Goal: Transaction & Acquisition: Book appointment/travel/reservation

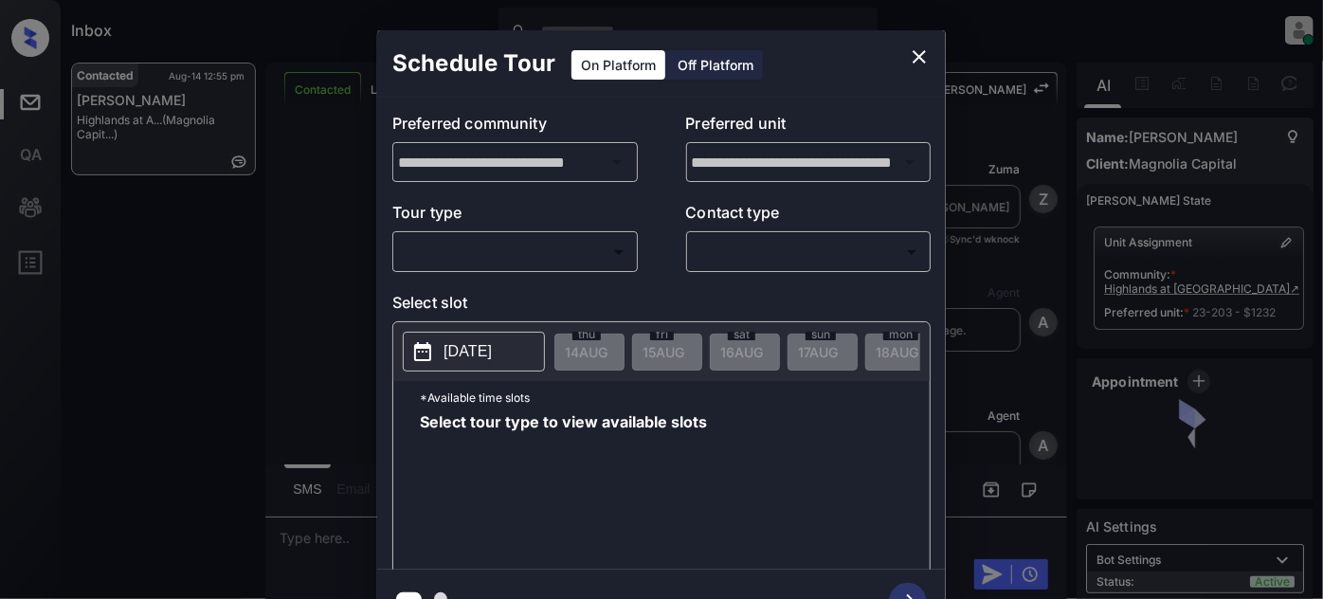
click at [545, 257] on body "Inbox Juan Carlos Manantan Online Set yourself offline Set yourself on break Pr…" at bounding box center [661, 299] width 1323 height 599
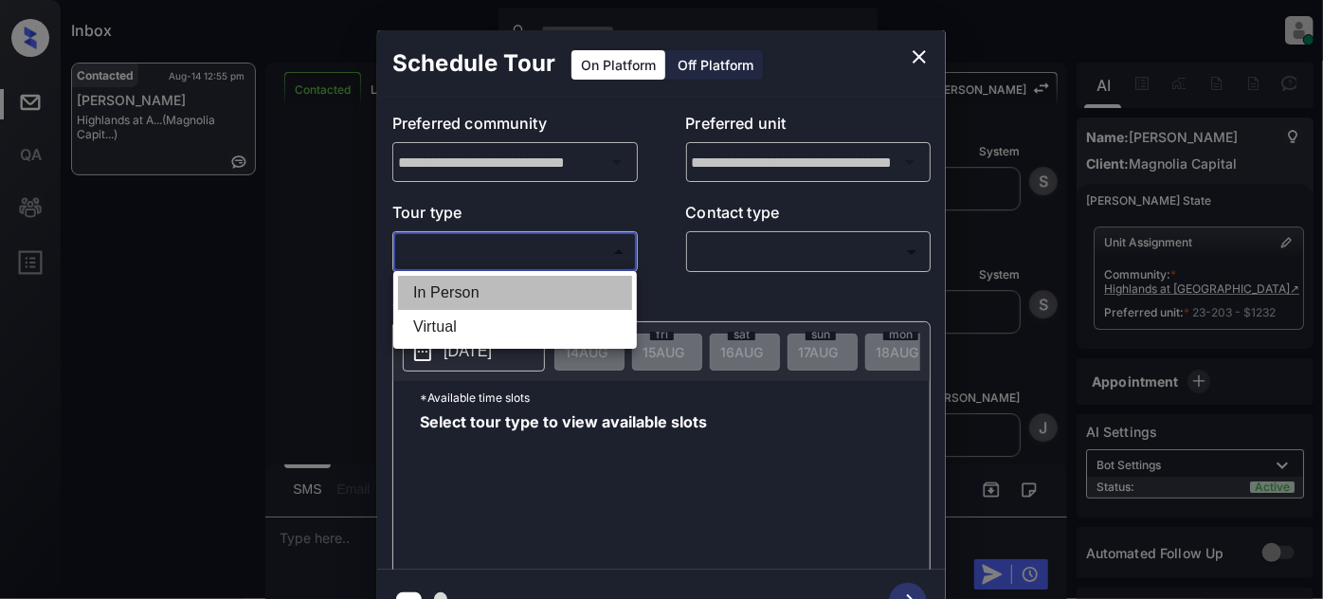
click at [485, 283] on li "In Person" at bounding box center [515, 293] width 234 height 34
type input "********"
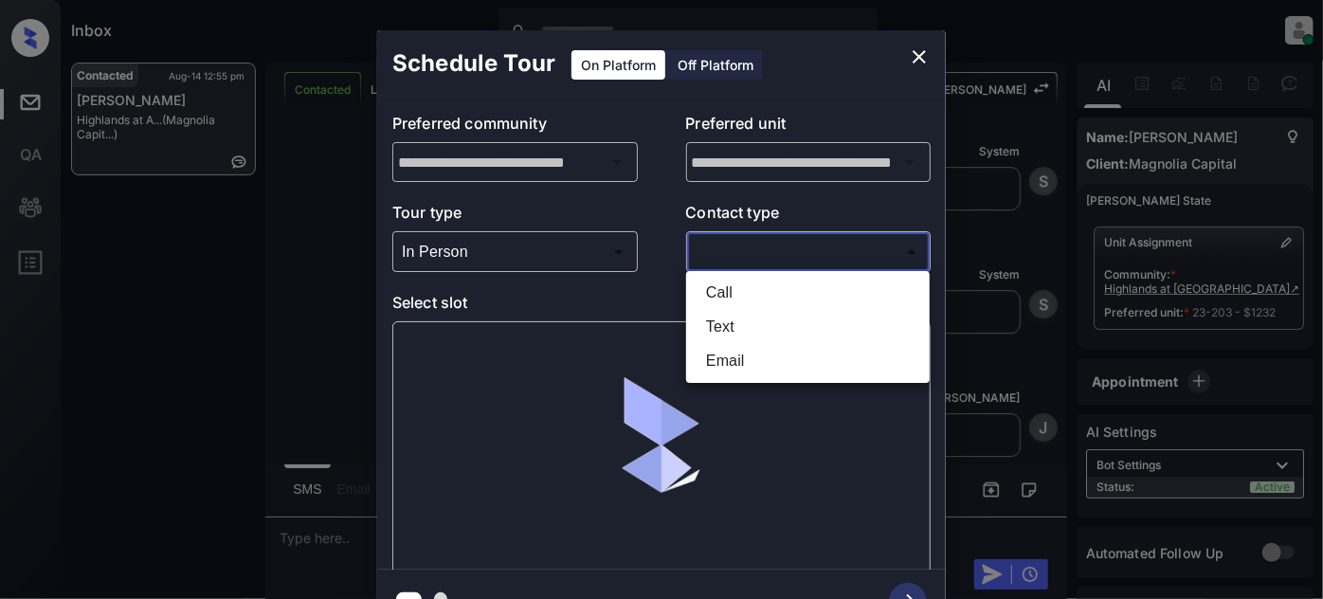
click at [751, 253] on body "Inbox Juan Carlos Manantan Online Set yourself offline Set yourself on break Pr…" at bounding box center [661, 299] width 1323 height 599
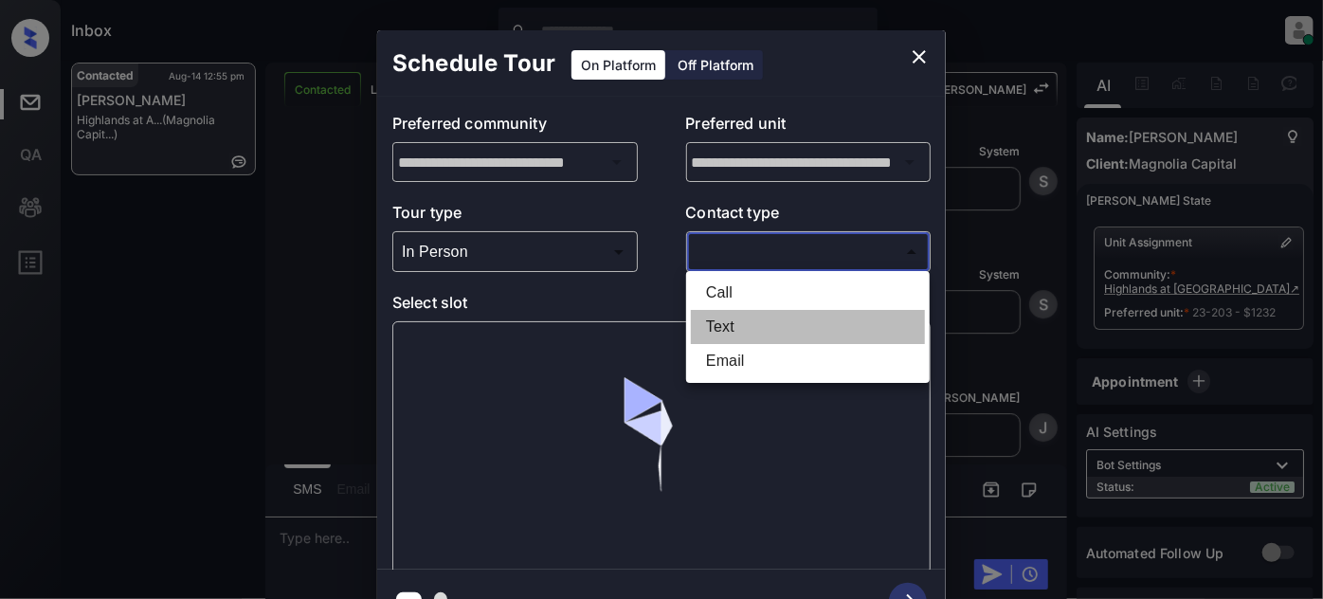
click at [730, 317] on li "Text" at bounding box center [808, 327] width 234 height 34
type input "****"
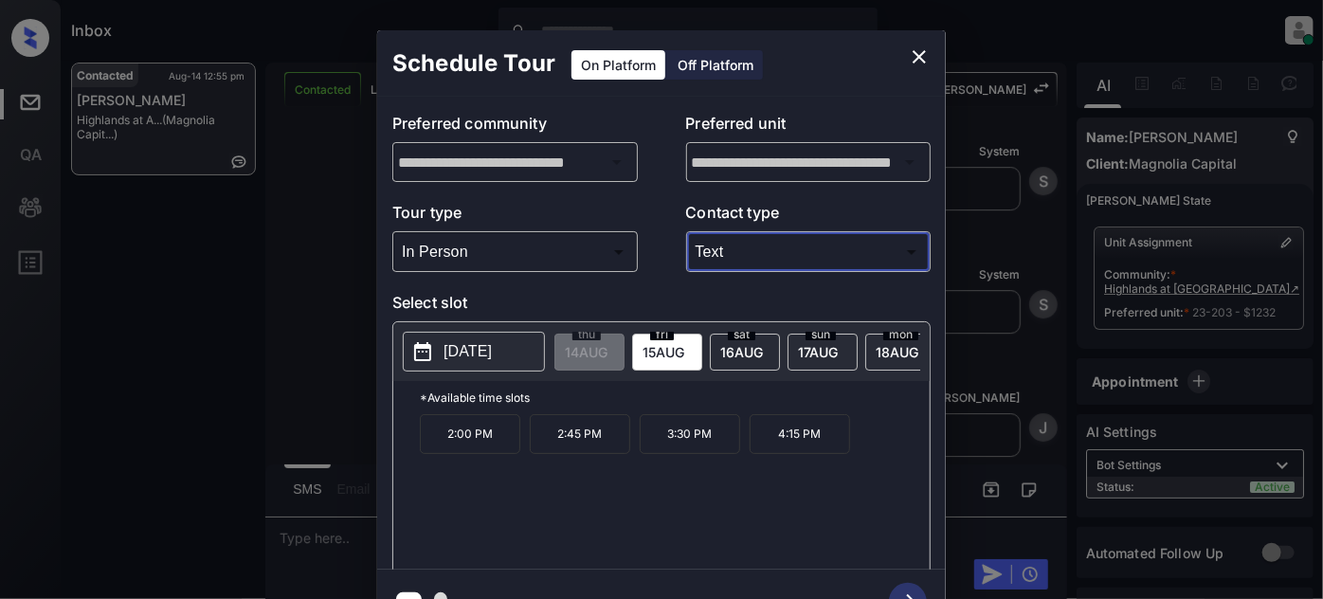
click at [487, 348] on p "[DATE]" at bounding box center [468, 351] width 48 height 23
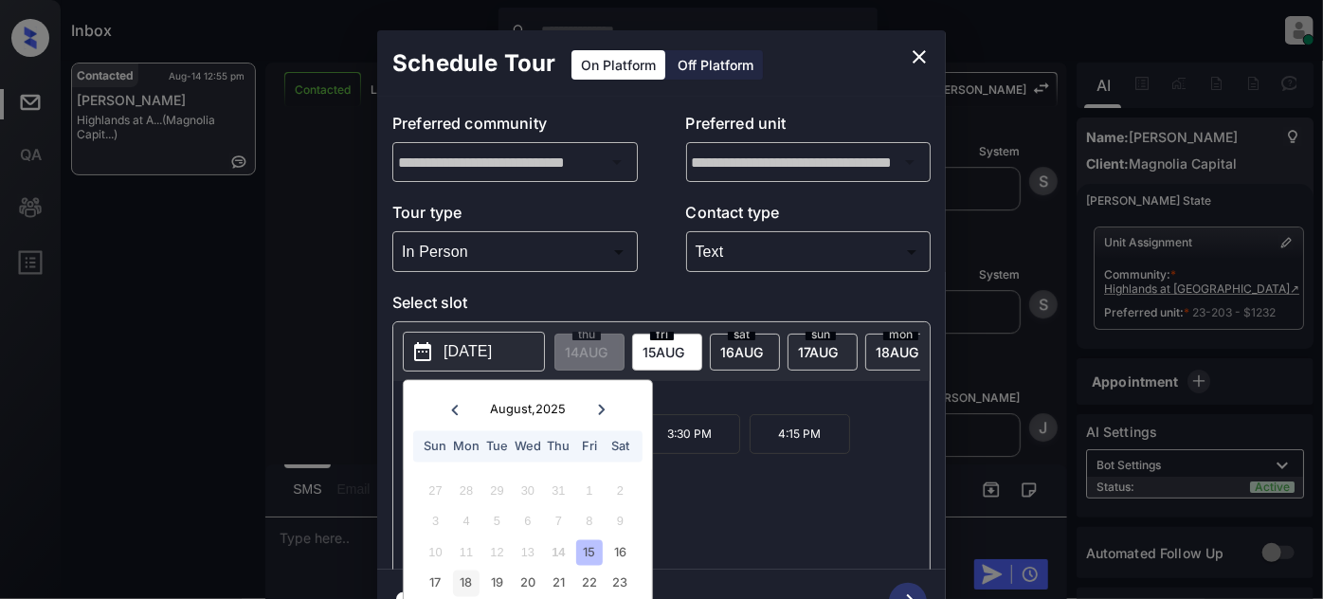
click at [474, 588] on div "18" at bounding box center [466, 583] width 26 height 26
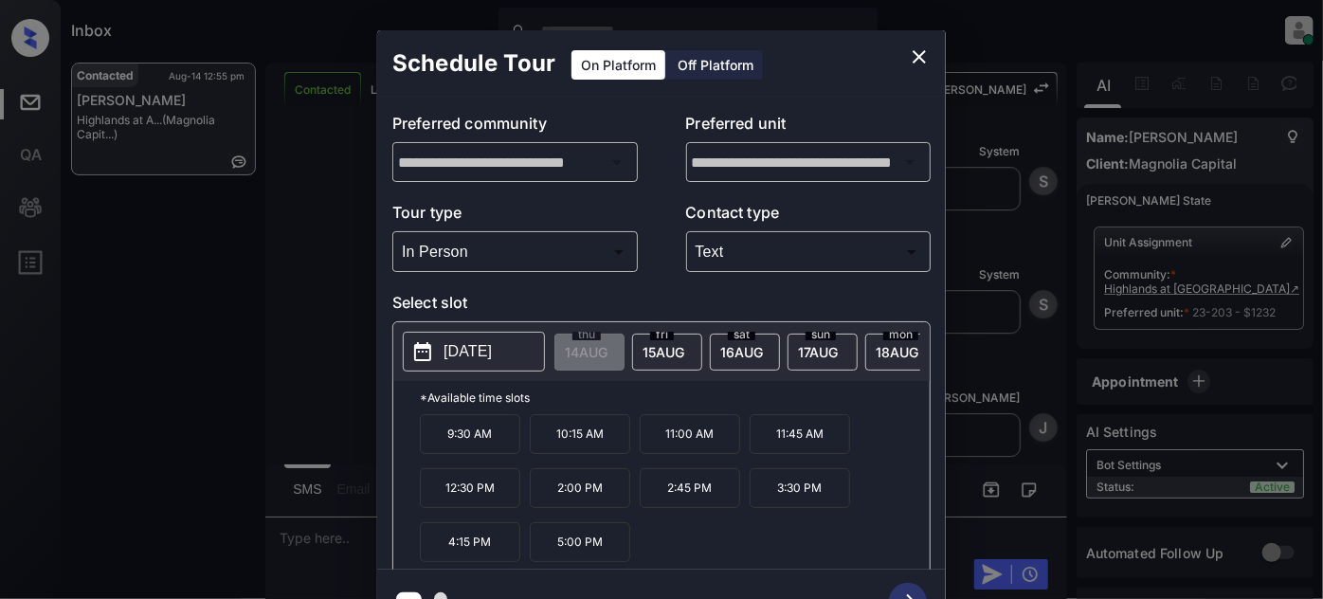
click at [876, 516] on div "9:30 AM 10:15 AM 11:00 AM 11:45 AM 12:30 PM 2:00 PM 2:45 PM 3:30 PM 4:15 PM 5:0…" at bounding box center [675, 490] width 510 height 152
click at [584, 552] on p "5:00 PM" at bounding box center [580, 542] width 100 height 40
click at [912, 588] on icon "button" at bounding box center [908, 602] width 38 height 38
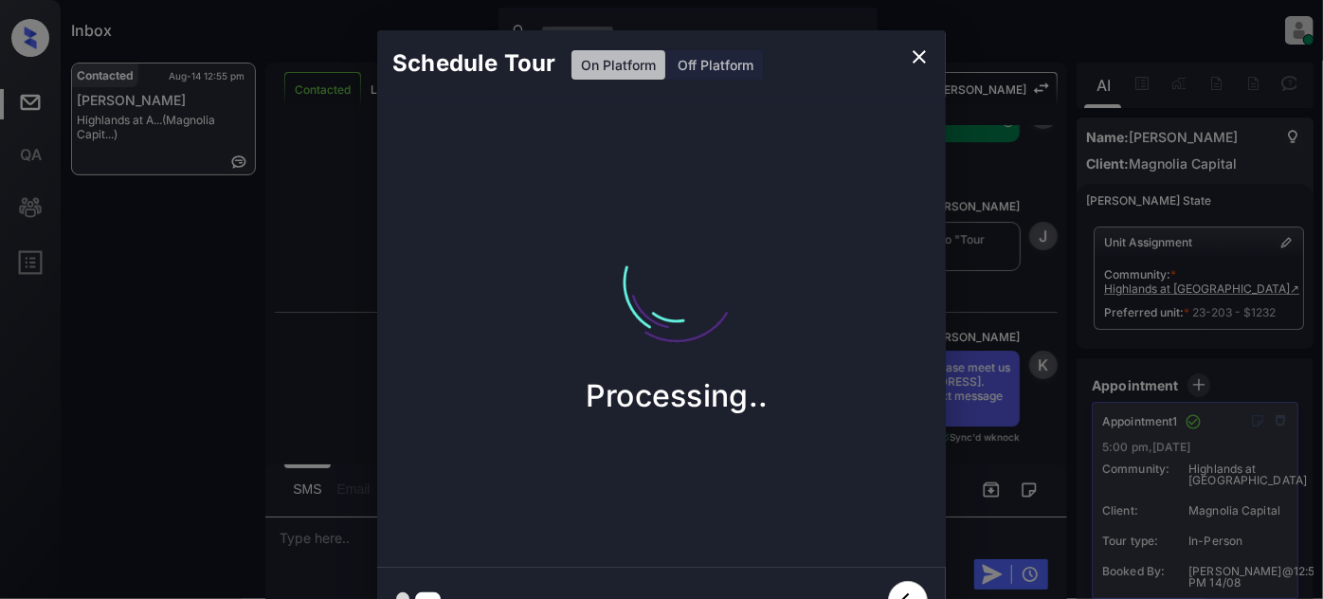
scroll to position [7202, 0]
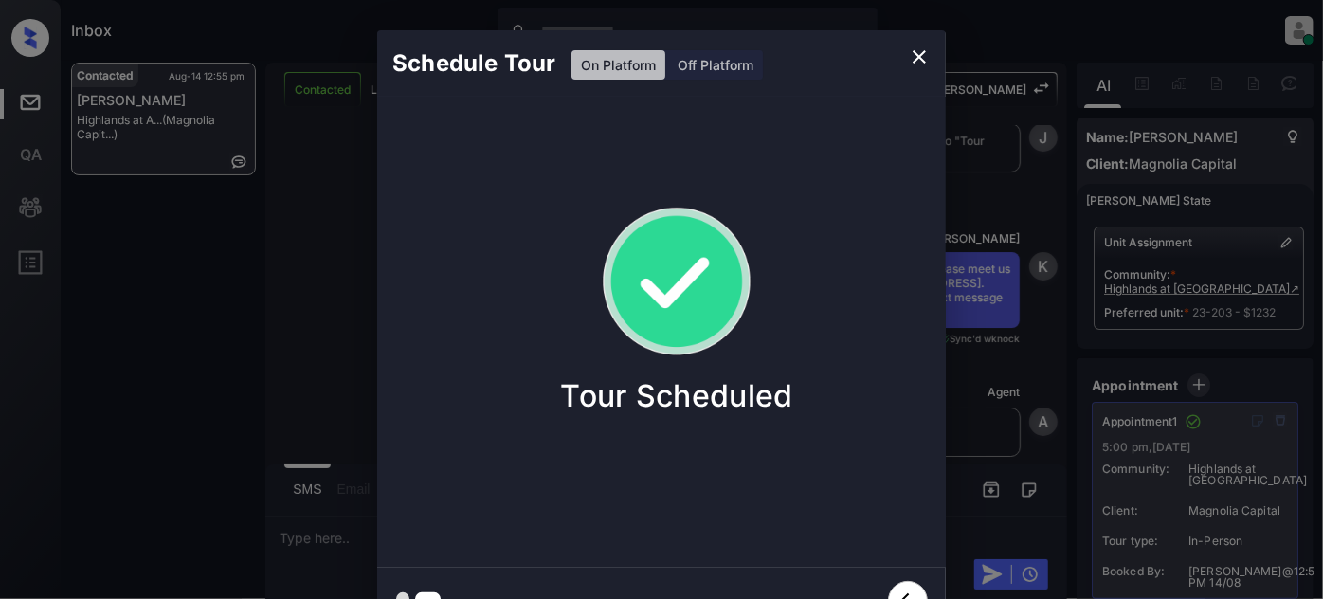
click at [924, 48] on icon "close" at bounding box center [919, 56] width 23 height 23
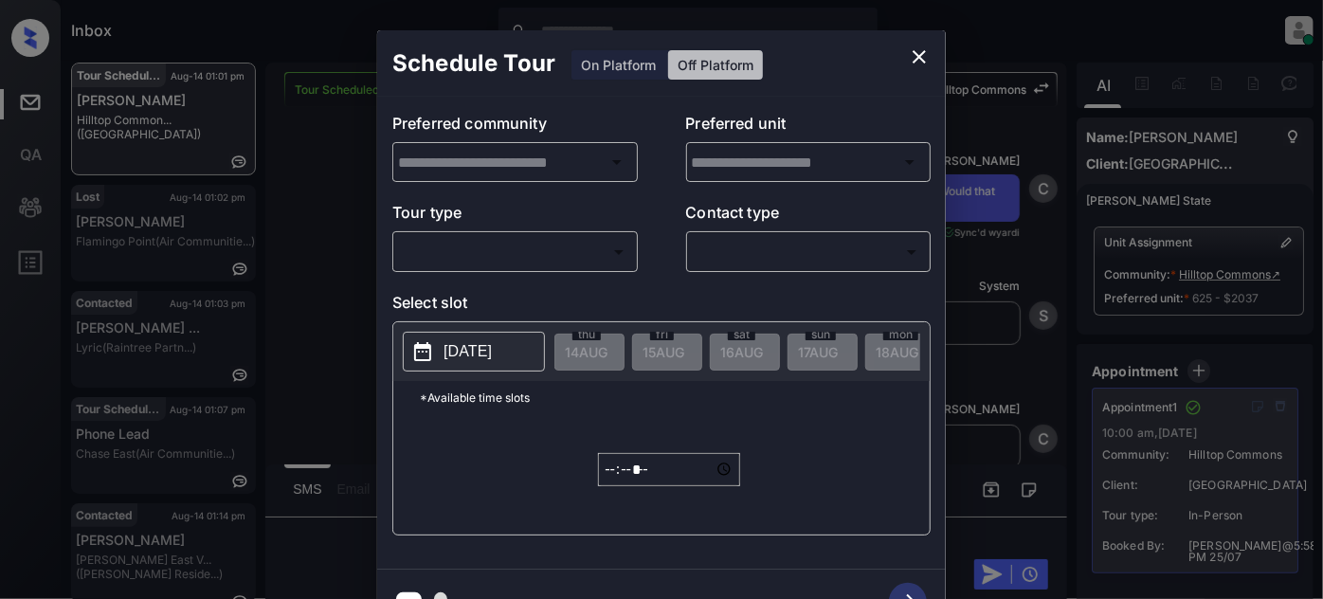
scroll to position [9, 0]
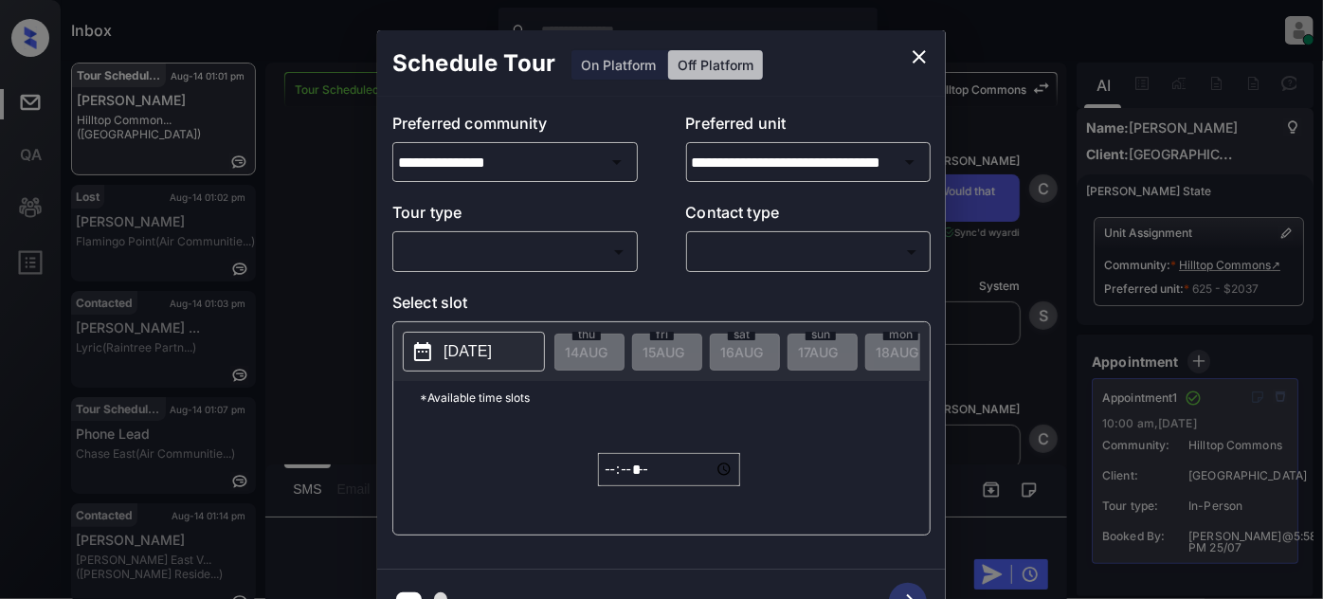
click at [631, 63] on div "Schedule Tour On Platform Off Platform" at bounding box center [661, 63] width 569 height 66
click at [916, 55] on icon "close" at bounding box center [919, 56] width 23 height 23
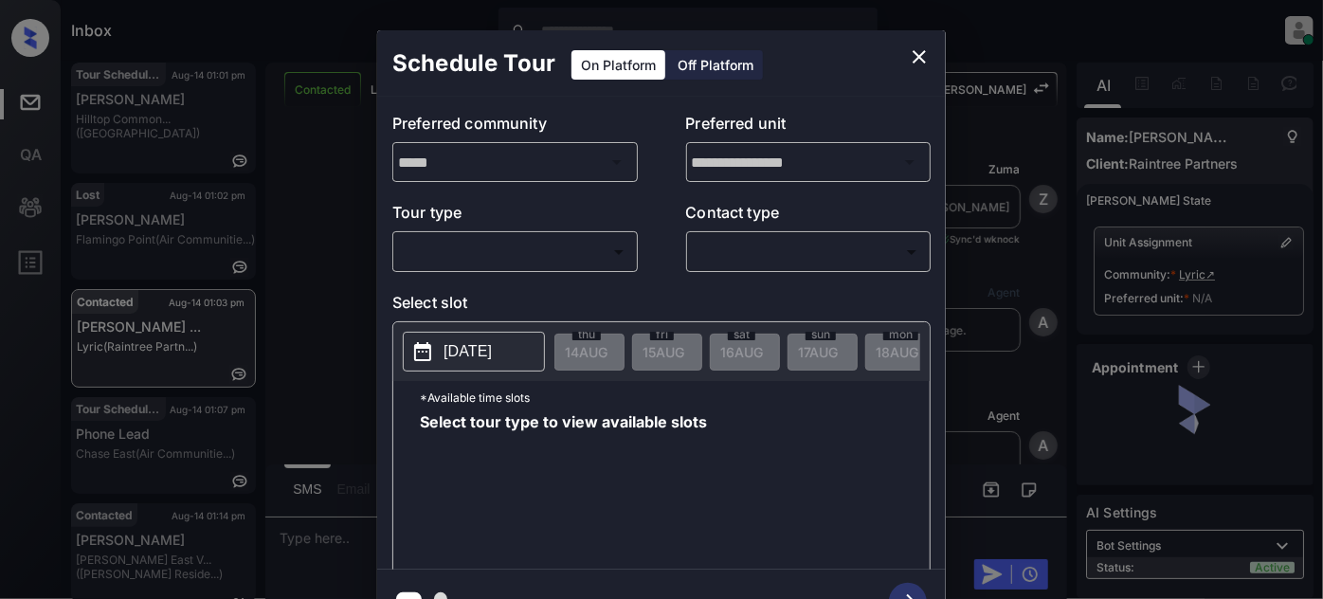
scroll to position [1385, 0]
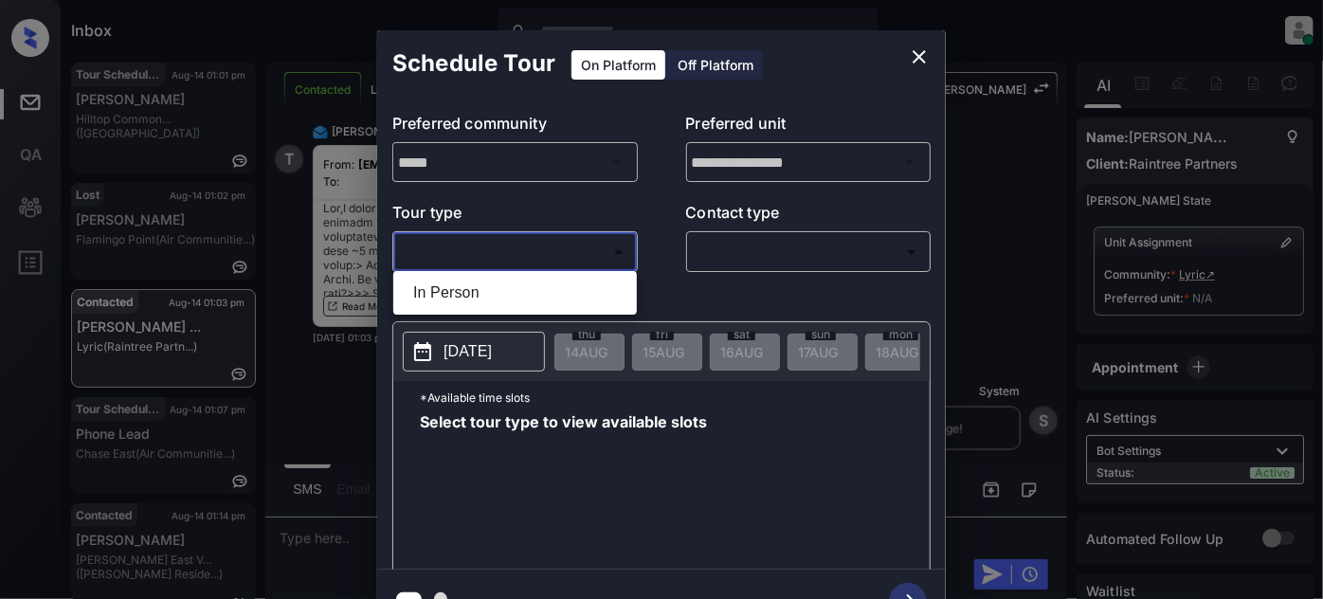
click at [629, 263] on body "Inbox Juan Carlos Manantan Online Set yourself offline Set yourself on break Pr…" at bounding box center [661, 299] width 1323 height 599
click at [916, 48] on div at bounding box center [661, 299] width 1323 height 599
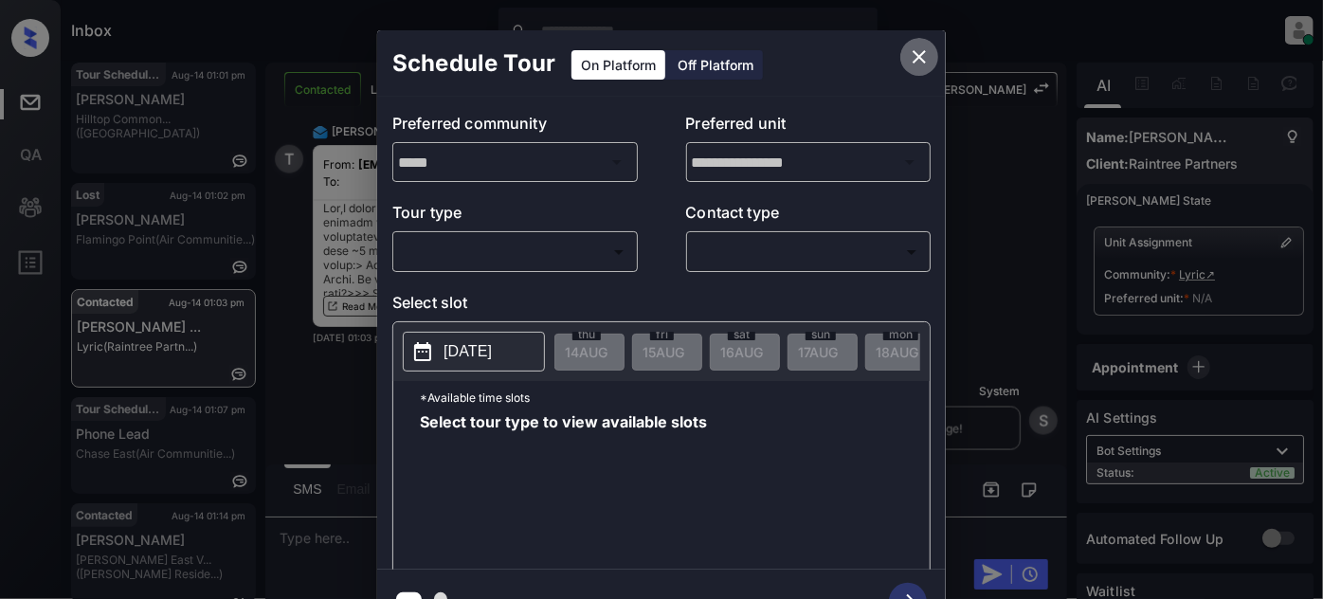
click at [920, 59] on icon "close" at bounding box center [919, 56] width 13 height 13
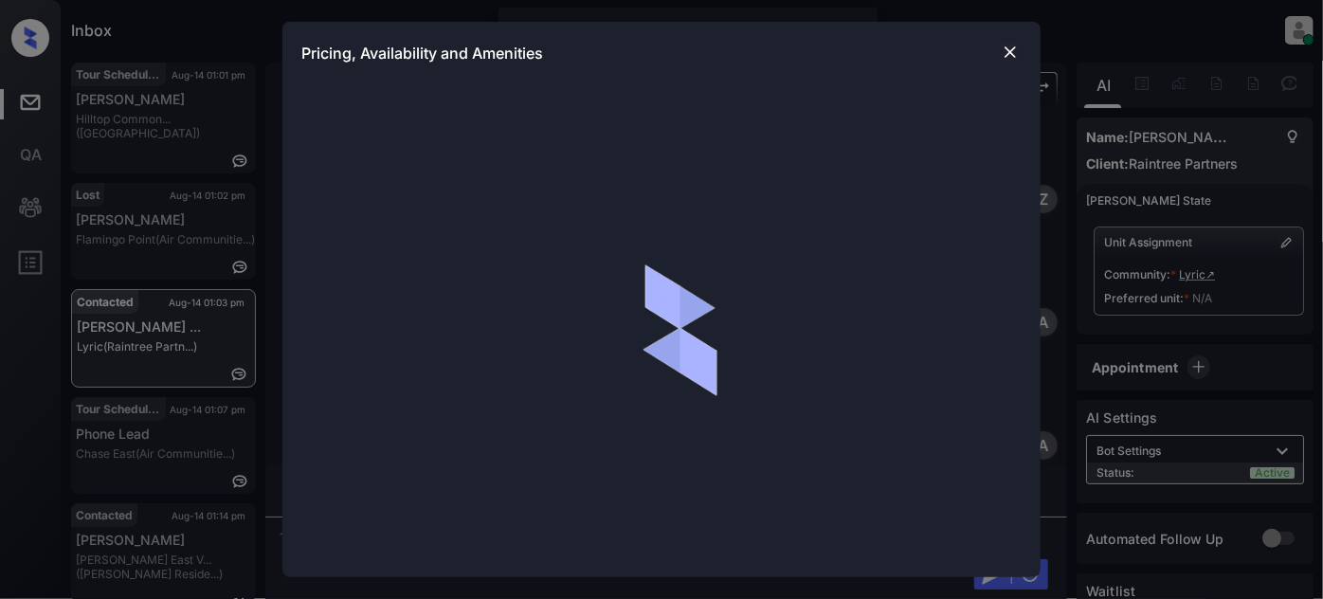
scroll to position [1385, 0]
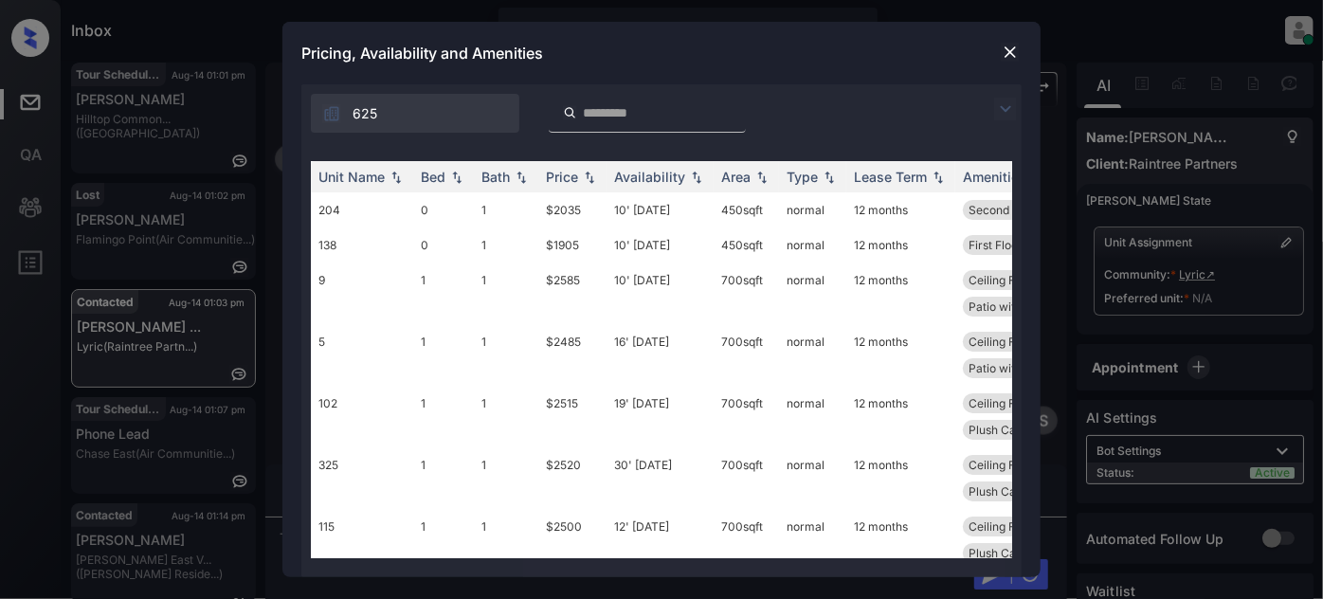
click at [1003, 106] on img at bounding box center [1005, 109] width 23 height 23
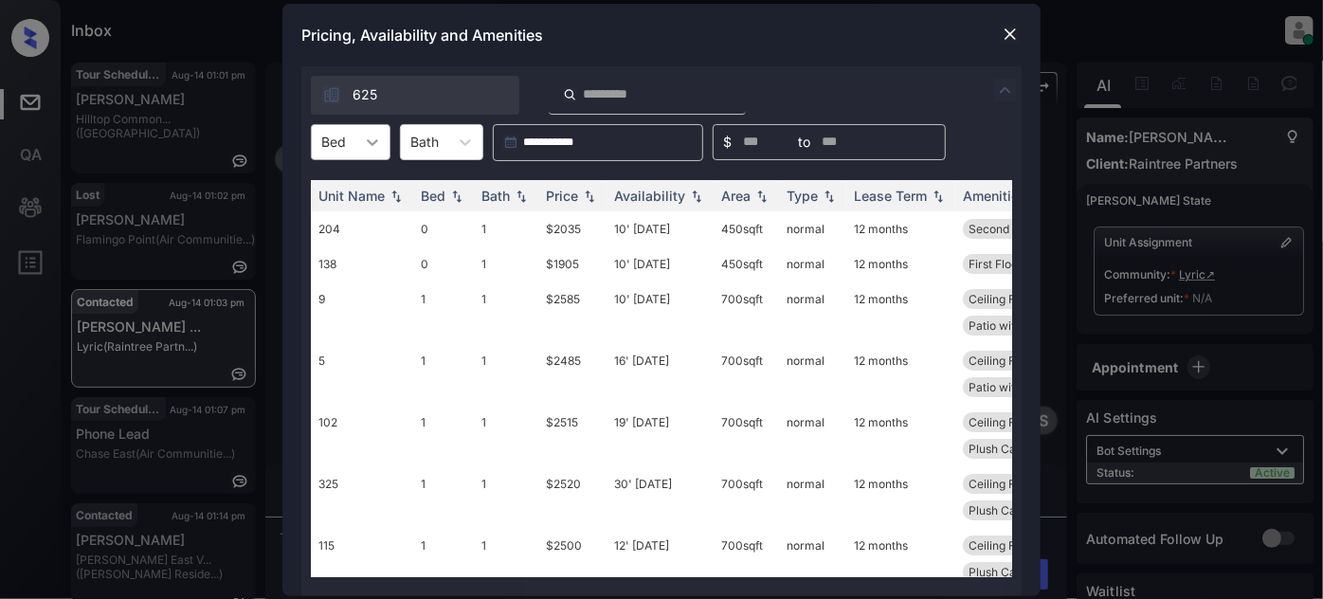
click at [387, 145] on div at bounding box center [372, 142] width 34 height 34
click at [350, 191] on div "0" at bounding box center [351, 189] width 80 height 34
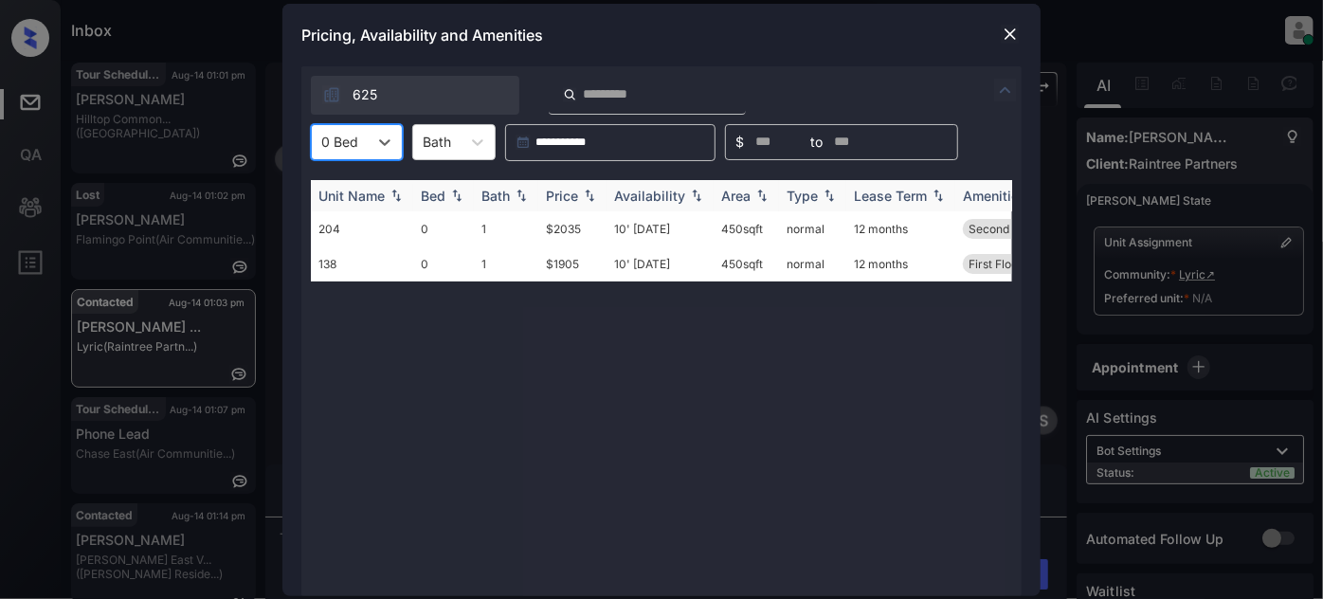
click at [558, 193] on div "Price" at bounding box center [562, 196] width 32 height 16
click at [646, 258] on td "10' Jul 25" at bounding box center [659, 263] width 107 height 35
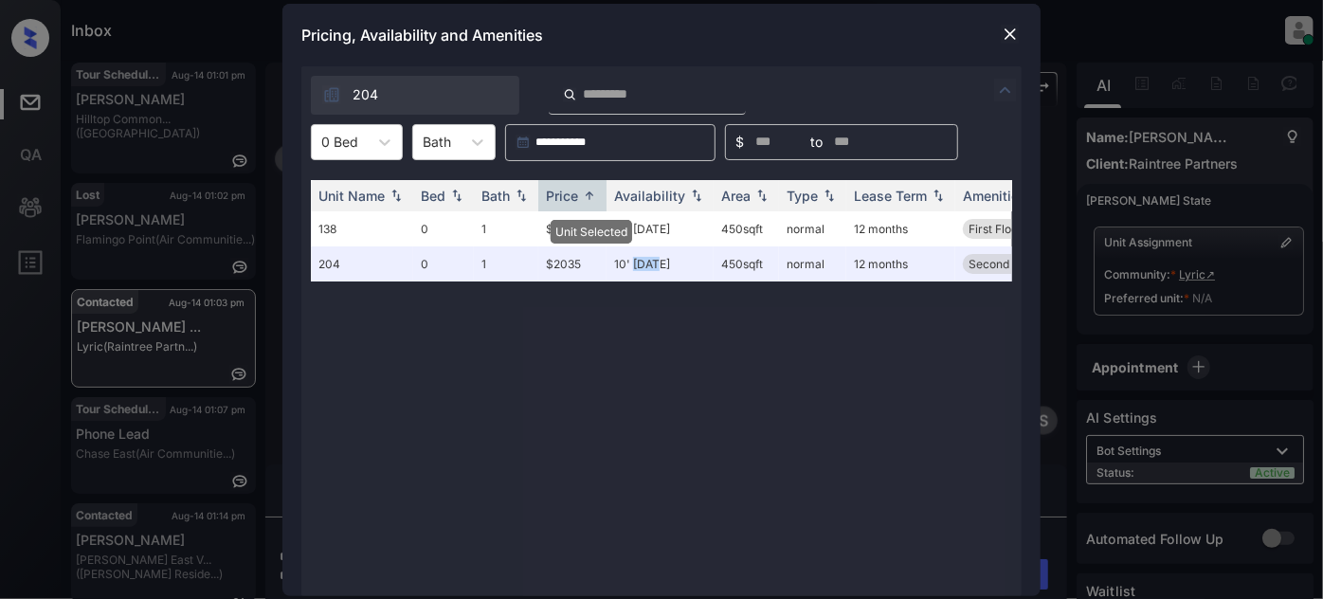
click at [1011, 34] on img at bounding box center [1010, 34] width 19 height 19
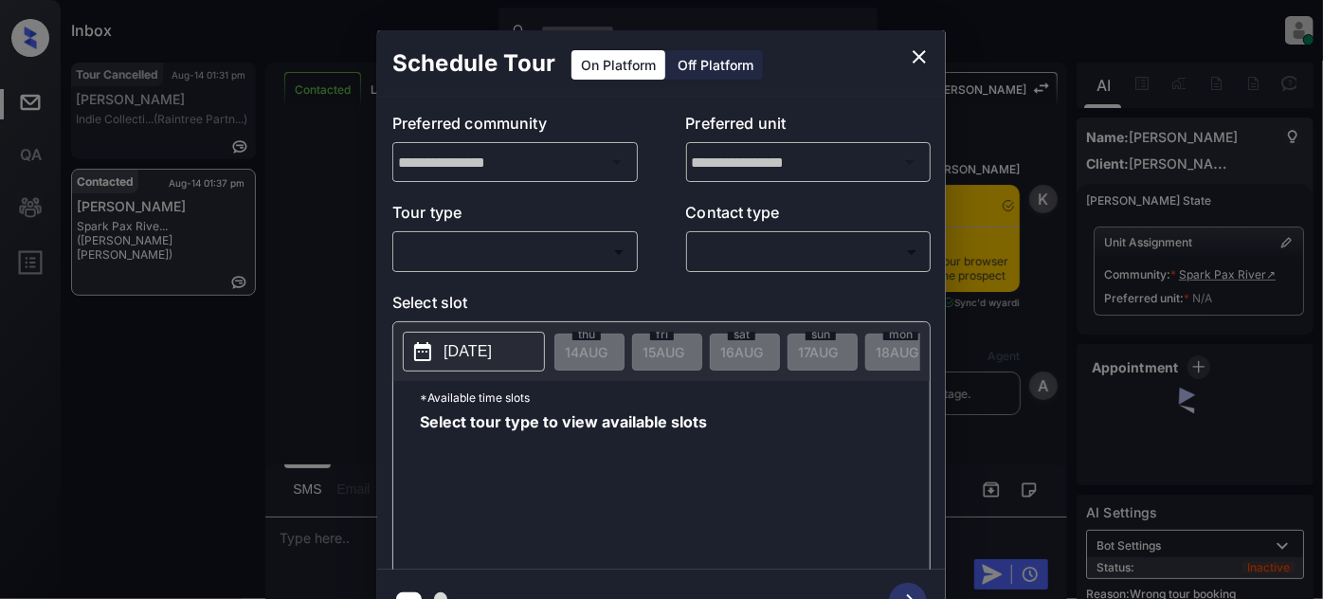
scroll to position [2129, 0]
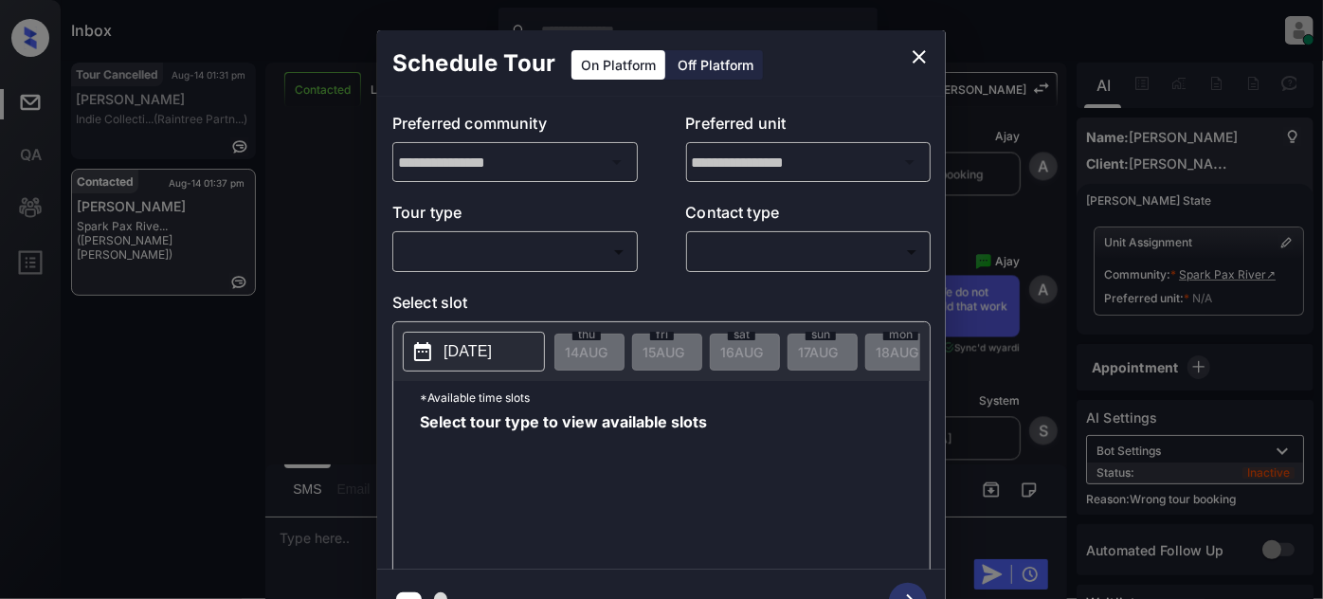
click at [514, 244] on div "​ ​" at bounding box center [514, 251] width 245 height 41
click at [514, 244] on body "Inbox Juan Carlos Manantan Online Set yourself offline Set yourself on break Pr…" at bounding box center [661, 299] width 1323 height 599
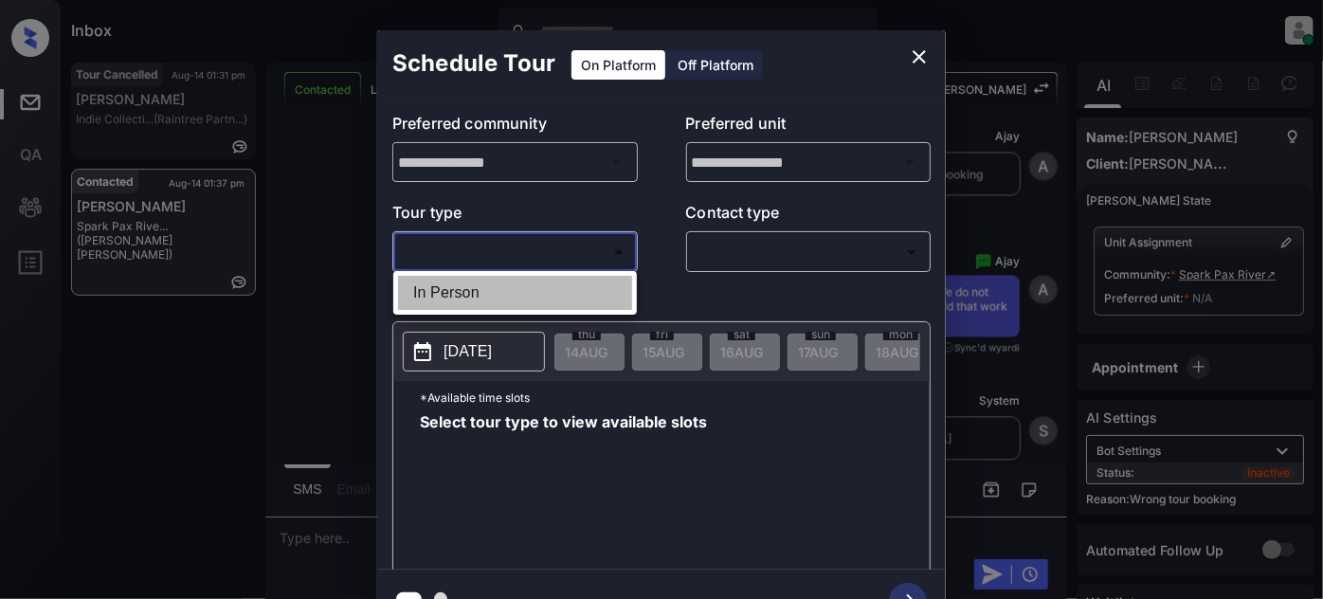
click at [492, 281] on li "In Person" at bounding box center [515, 293] width 234 height 34
type input "********"
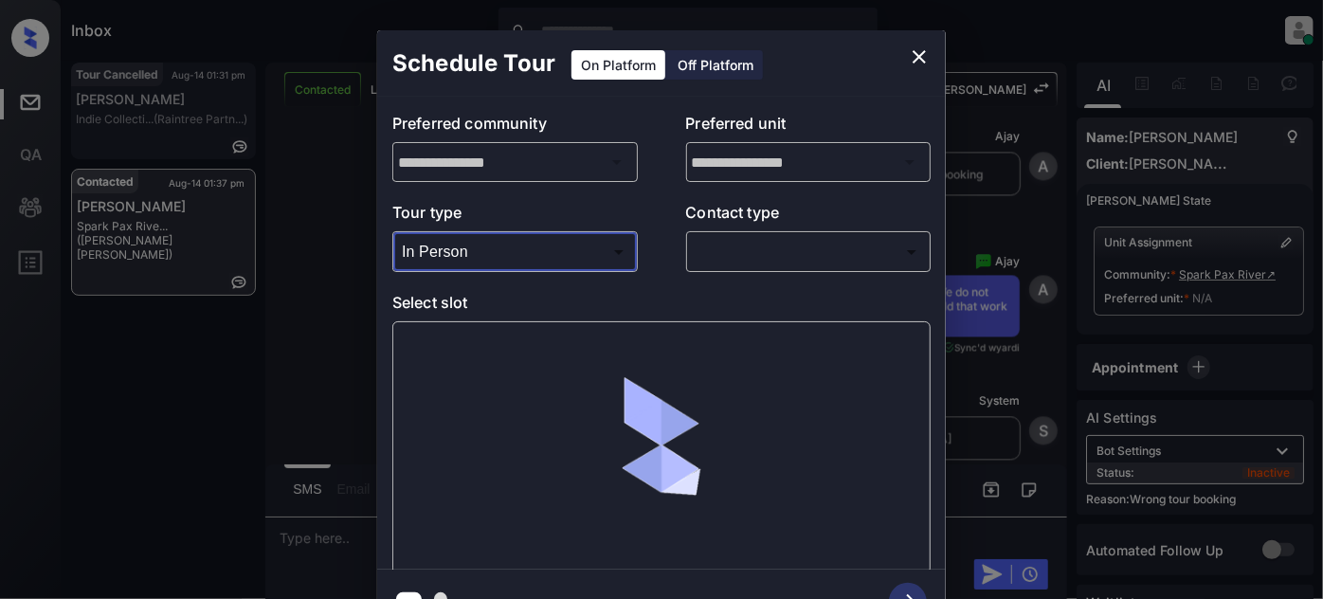
click at [739, 238] on body "Inbox Juan Carlos Manantan Online Set yourself offline Set yourself on break Pr…" at bounding box center [661, 299] width 1323 height 599
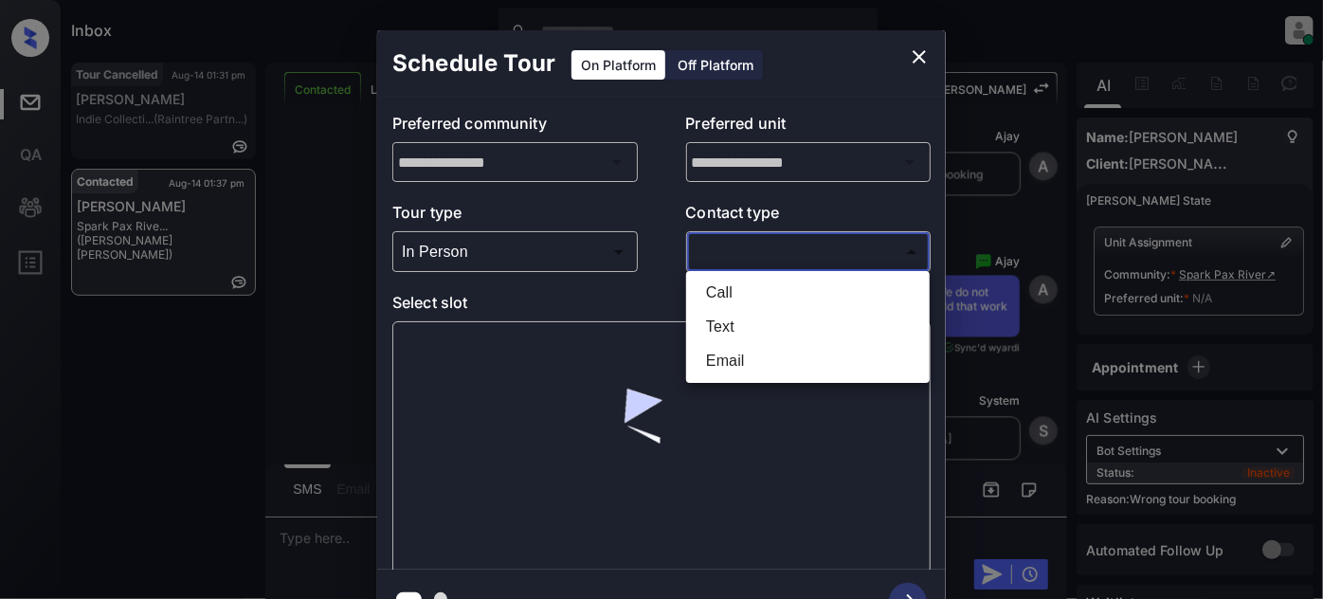
click at [736, 328] on li "Text" at bounding box center [808, 327] width 234 height 34
type input "****"
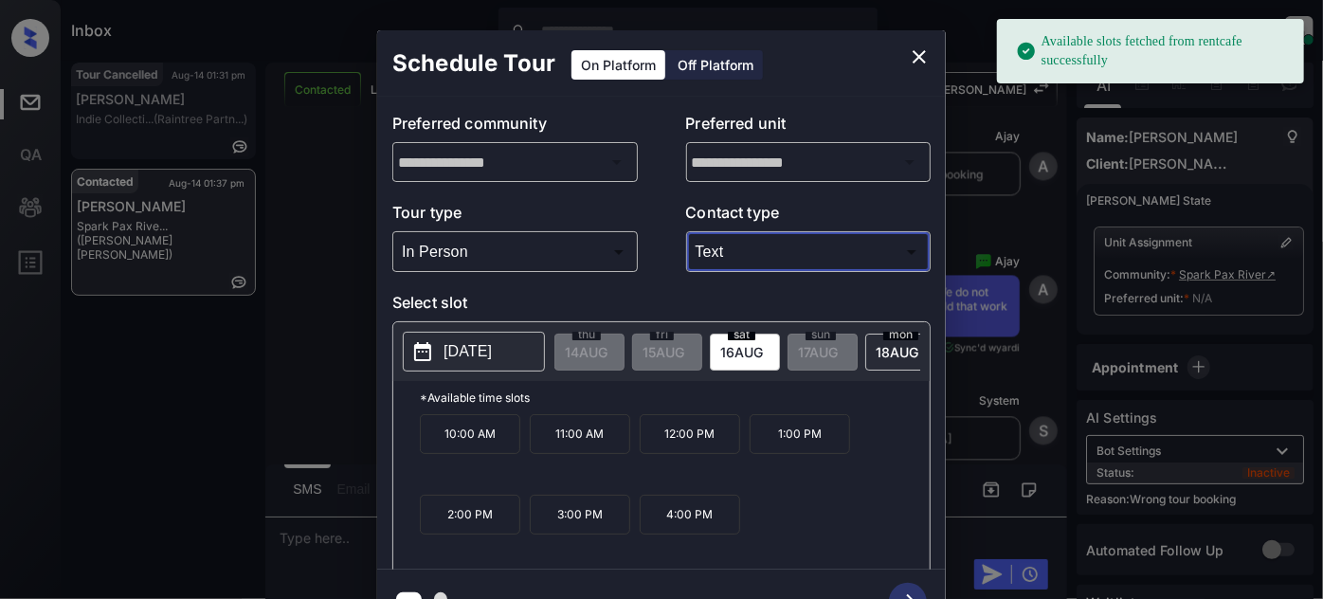
click at [459, 355] on p "2025-08-16" at bounding box center [468, 351] width 48 height 23
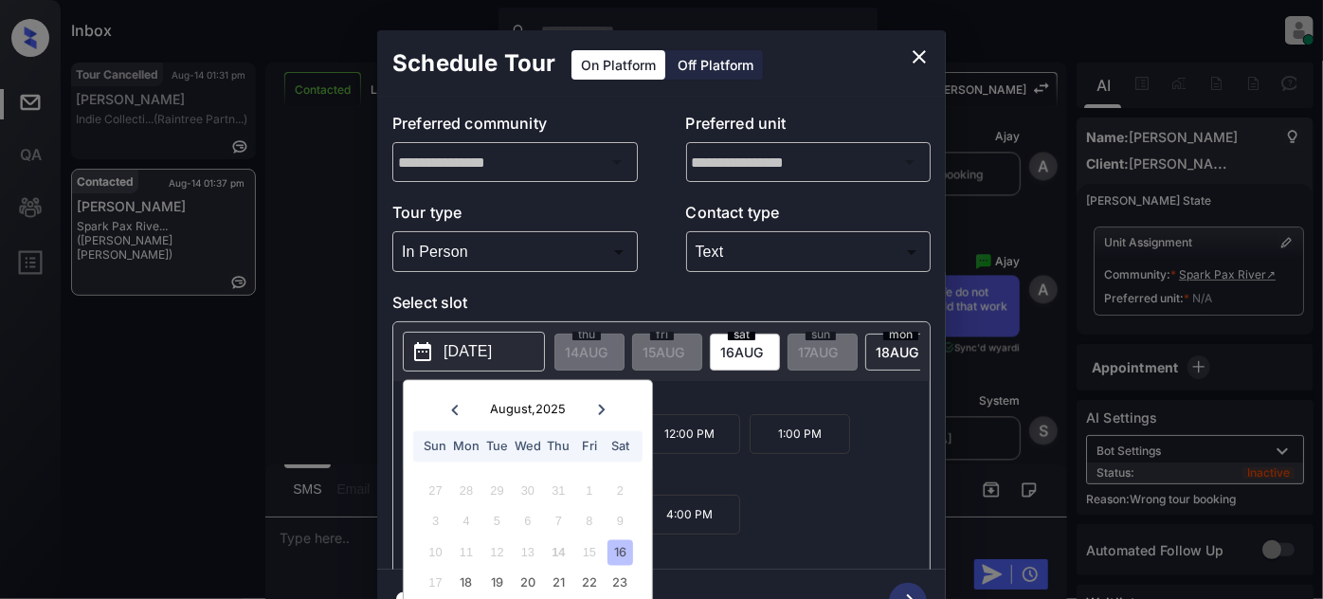
click at [908, 49] on icon "close" at bounding box center [919, 56] width 23 height 23
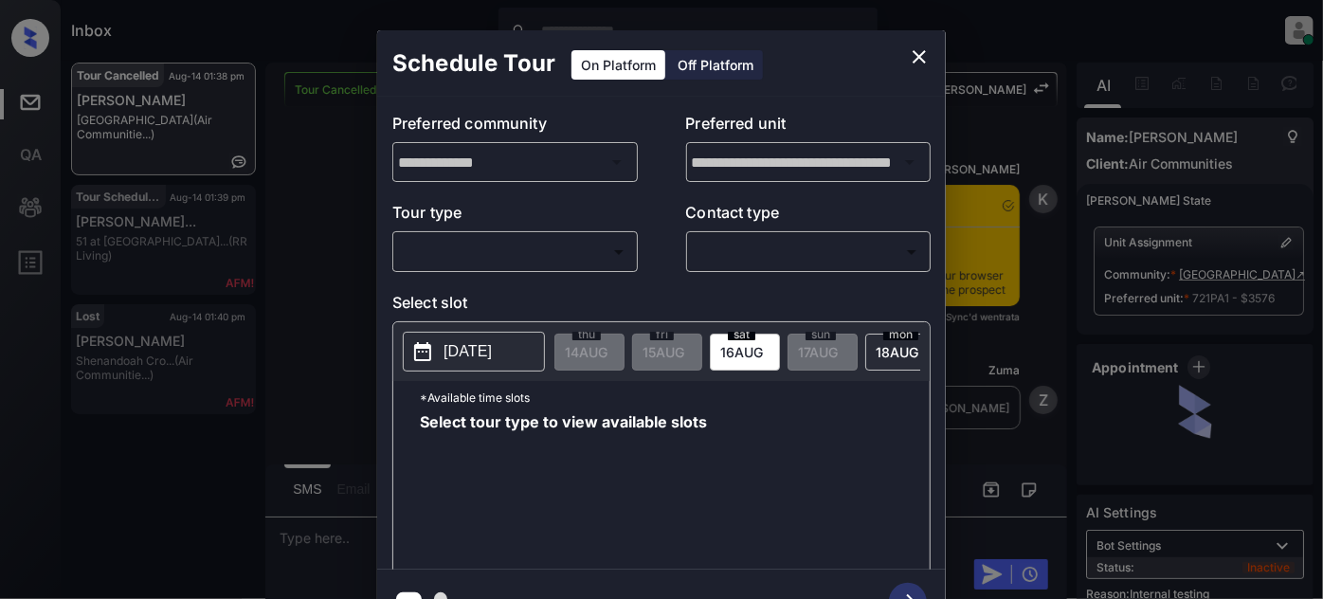
scroll to position [13878, 0]
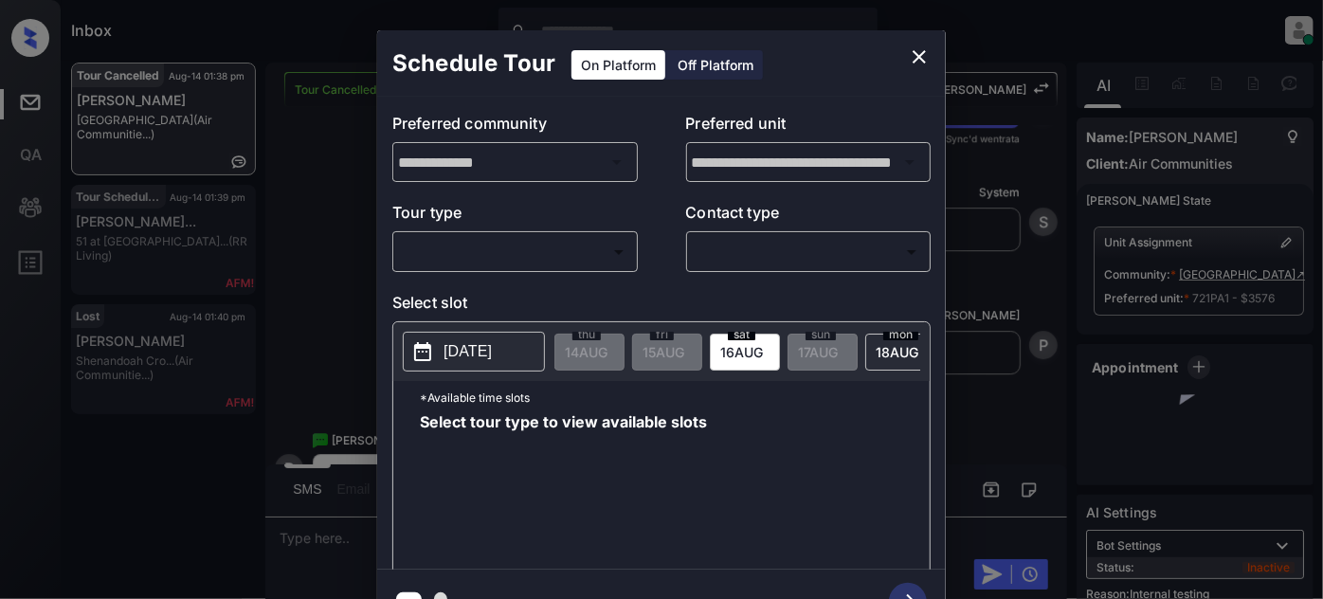
click at [577, 246] on body "Inbox [PERSON_NAME] Online Set yourself offline Set yourself on break Profile S…" at bounding box center [661, 299] width 1323 height 599
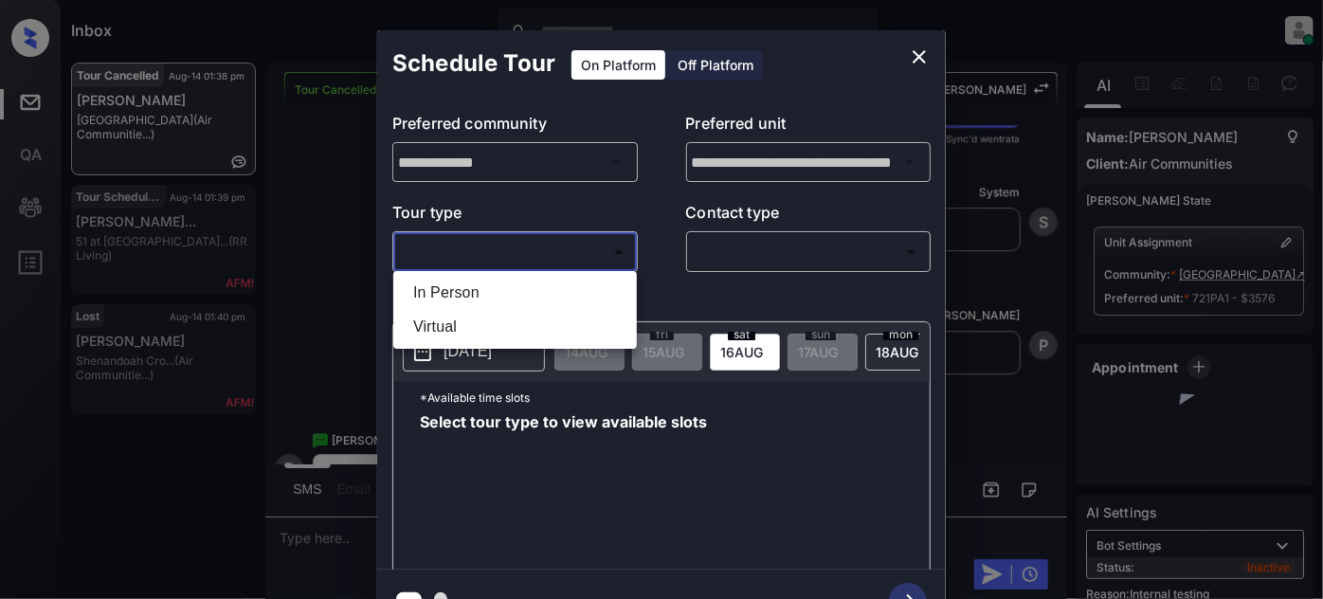
click at [518, 304] on li "In Person" at bounding box center [515, 293] width 234 height 34
type input "********"
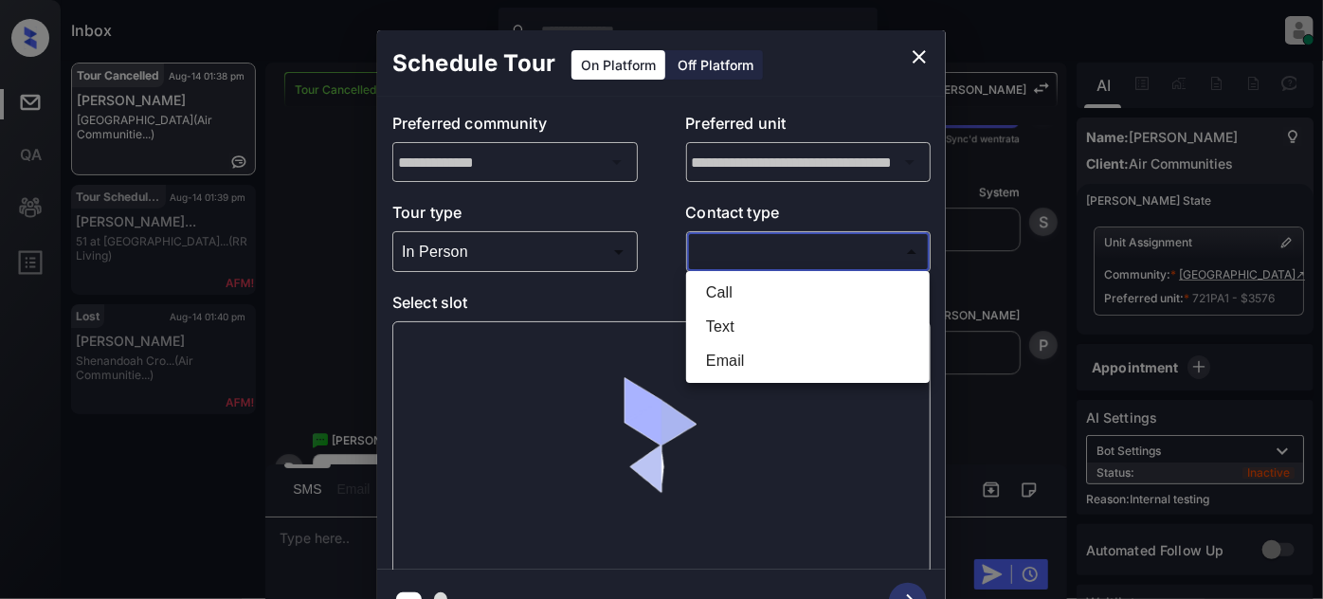
click at [761, 251] on body "Inbox [PERSON_NAME] Online Set yourself offline Set yourself on break Profile S…" at bounding box center [661, 299] width 1323 height 599
click at [725, 333] on li "Text" at bounding box center [808, 327] width 234 height 34
type input "****"
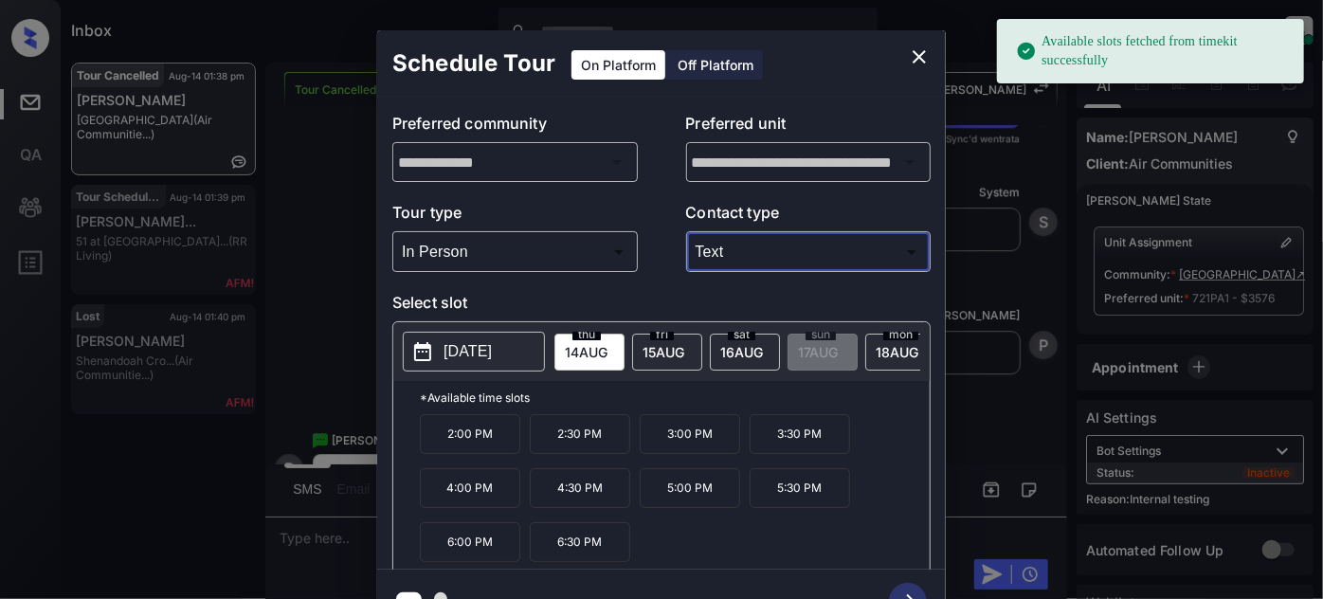
click at [607, 351] on span "[DATE]" at bounding box center [586, 352] width 43 height 16
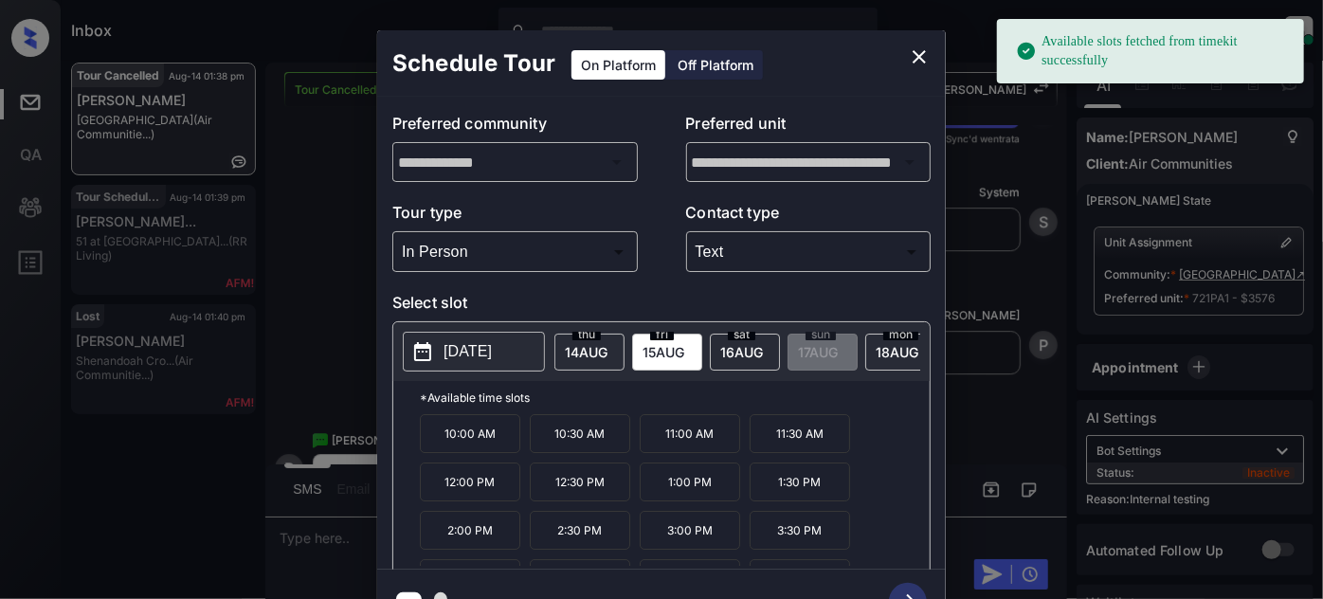
click at [482, 492] on p "12:00 PM" at bounding box center [470, 481] width 100 height 39
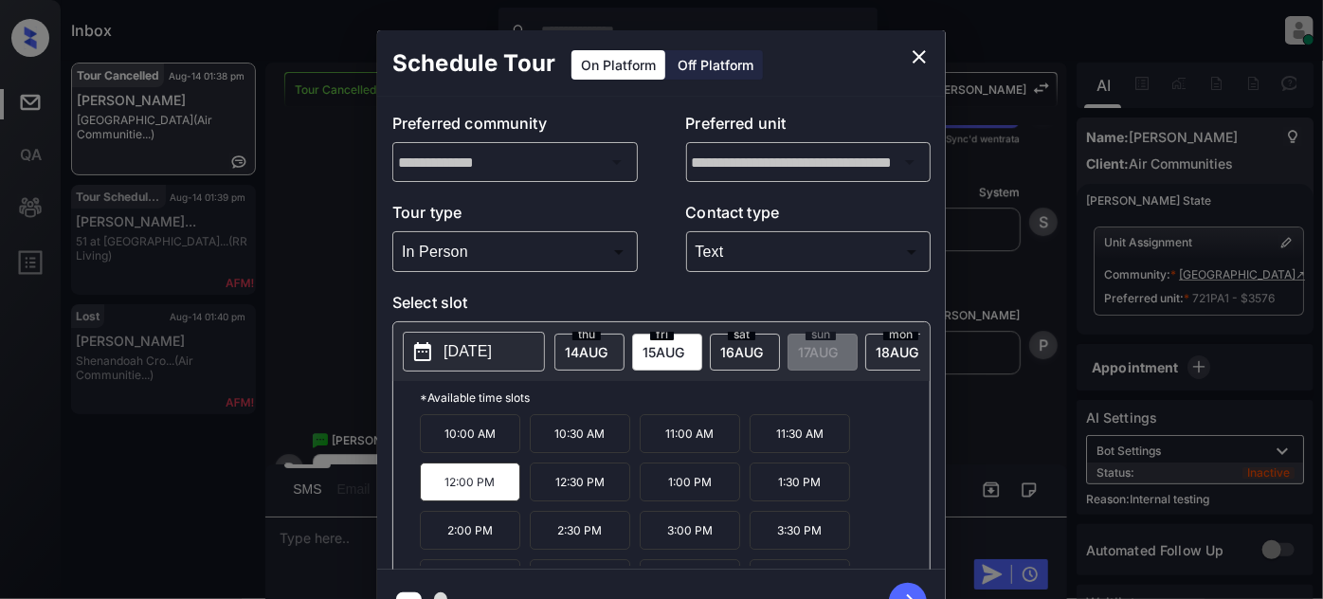
click at [908, 588] on icon "button" at bounding box center [908, 602] width 38 height 38
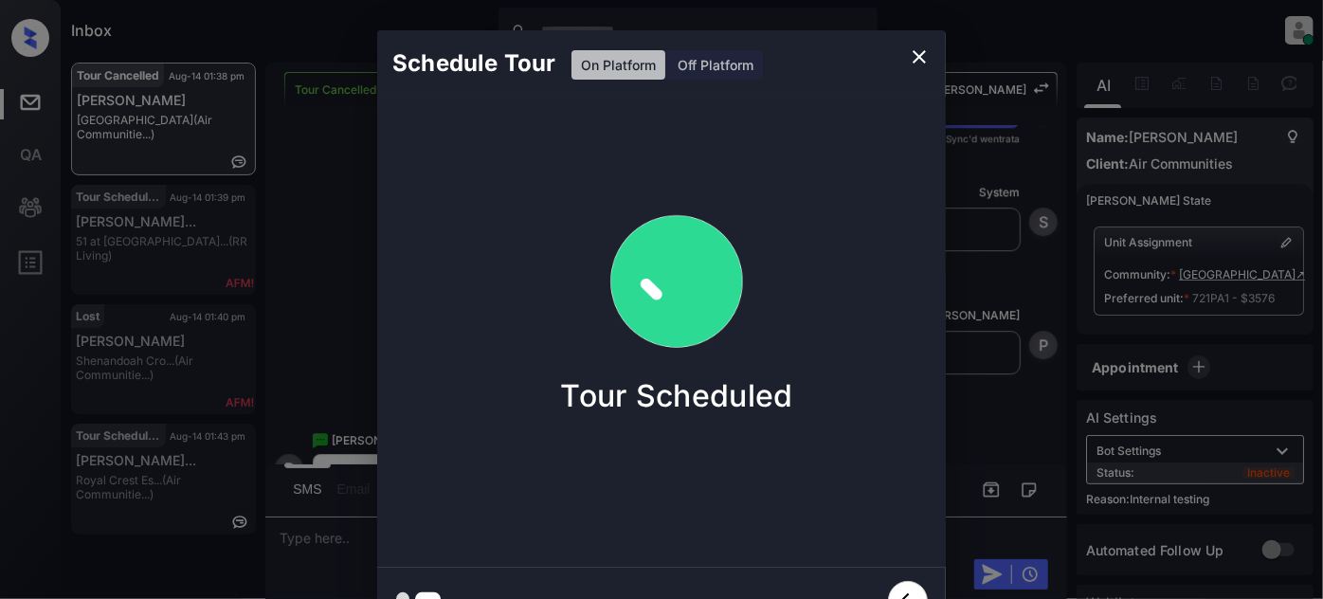
click at [922, 52] on icon "close" at bounding box center [919, 56] width 13 height 13
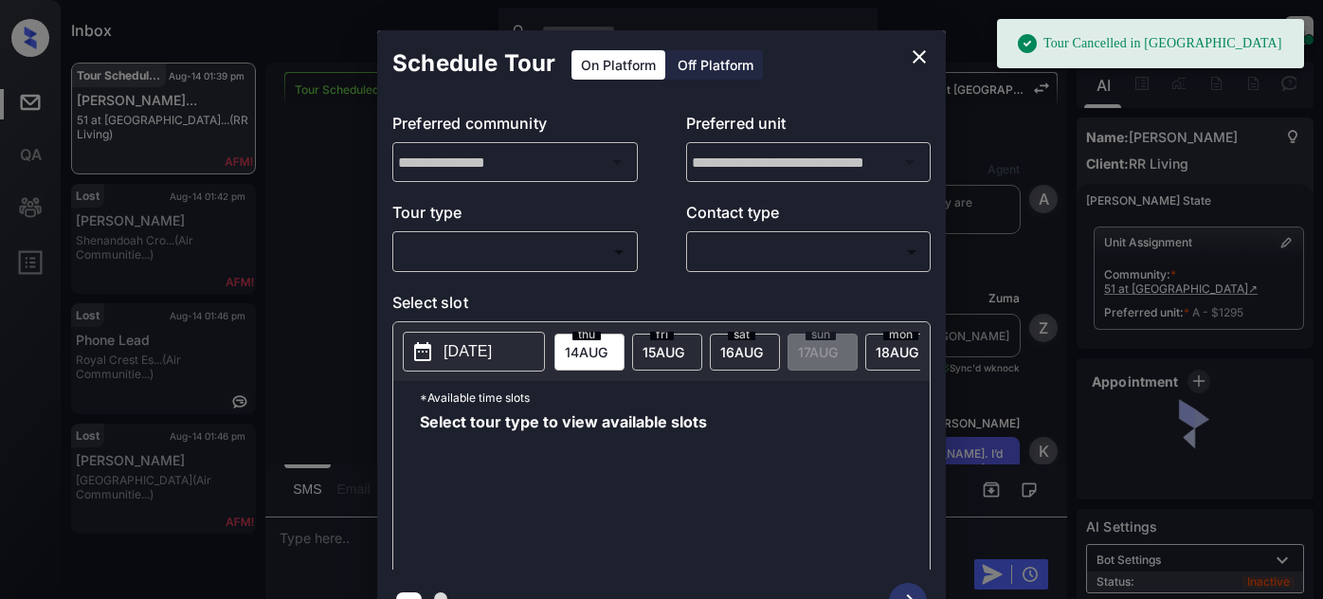
click at [545, 264] on body "Tour Cancelled in Knock Inbox [PERSON_NAME] Online Set yourself offline Set you…" at bounding box center [661, 299] width 1323 height 599
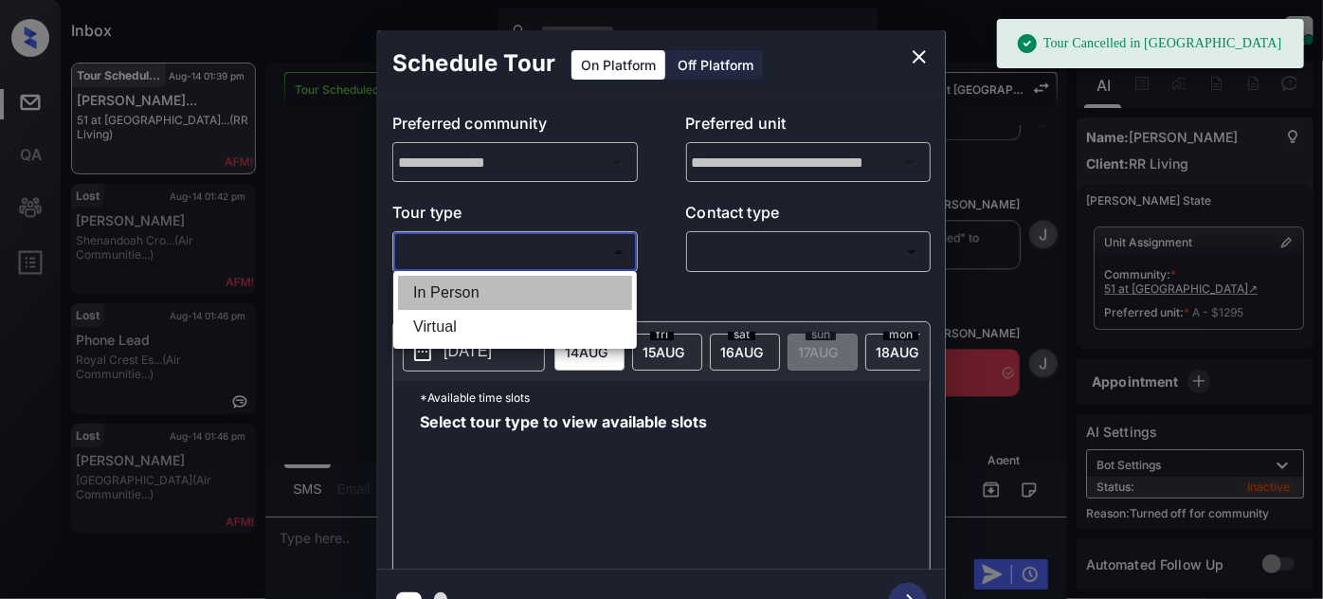
click at [498, 290] on li "In Person" at bounding box center [515, 293] width 234 height 34
type input "********"
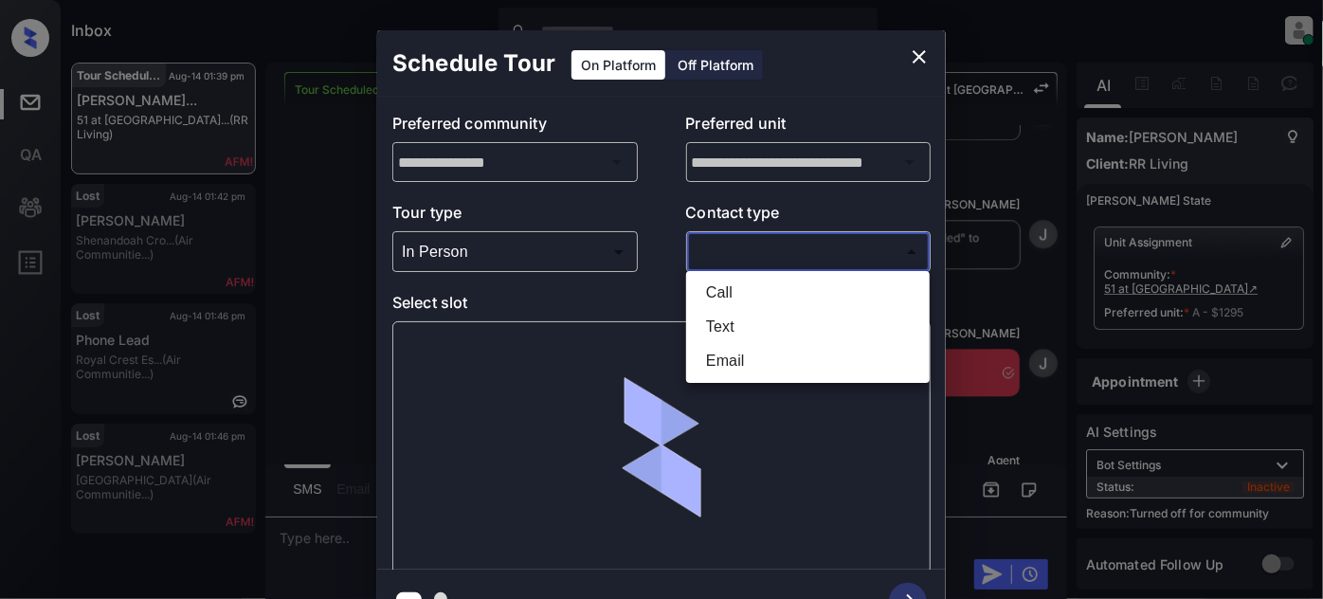
click at [748, 255] on body "Tour Cancelled in Knock Inbox [PERSON_NAME] Online Set yourself offline Set you…" at bounding box center [661, 299] width 1323 height 599
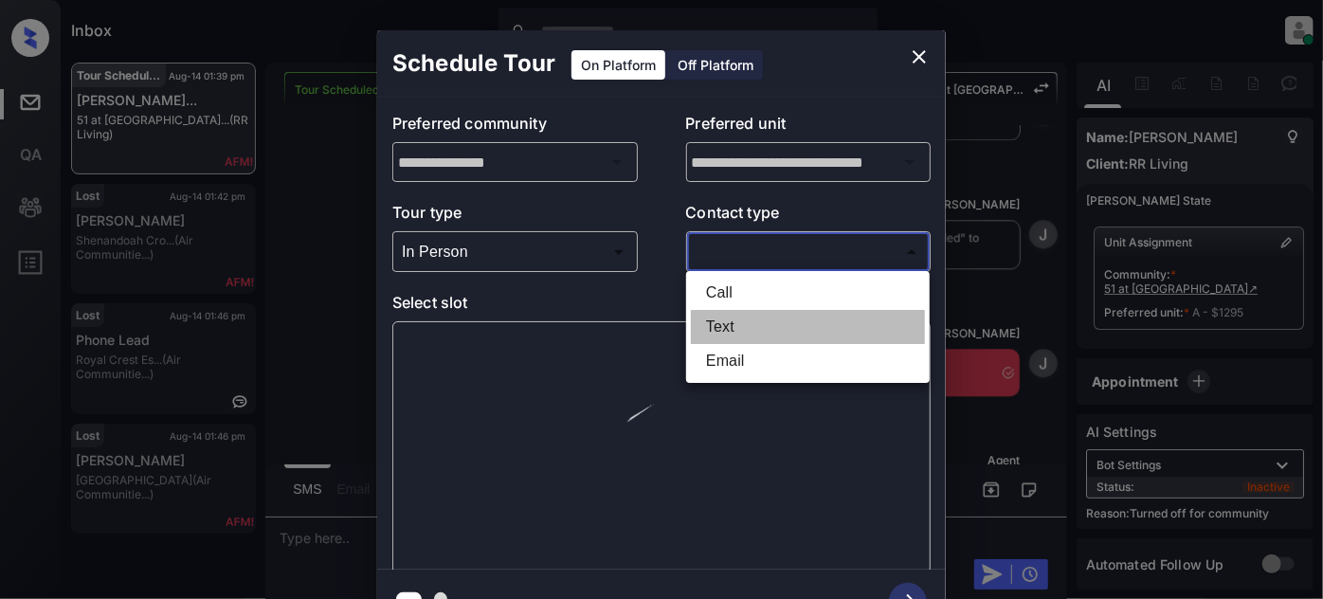
click at [762, 333] on li "Text" at bounding box center [808, 327] width 234 height 34
type input "****"
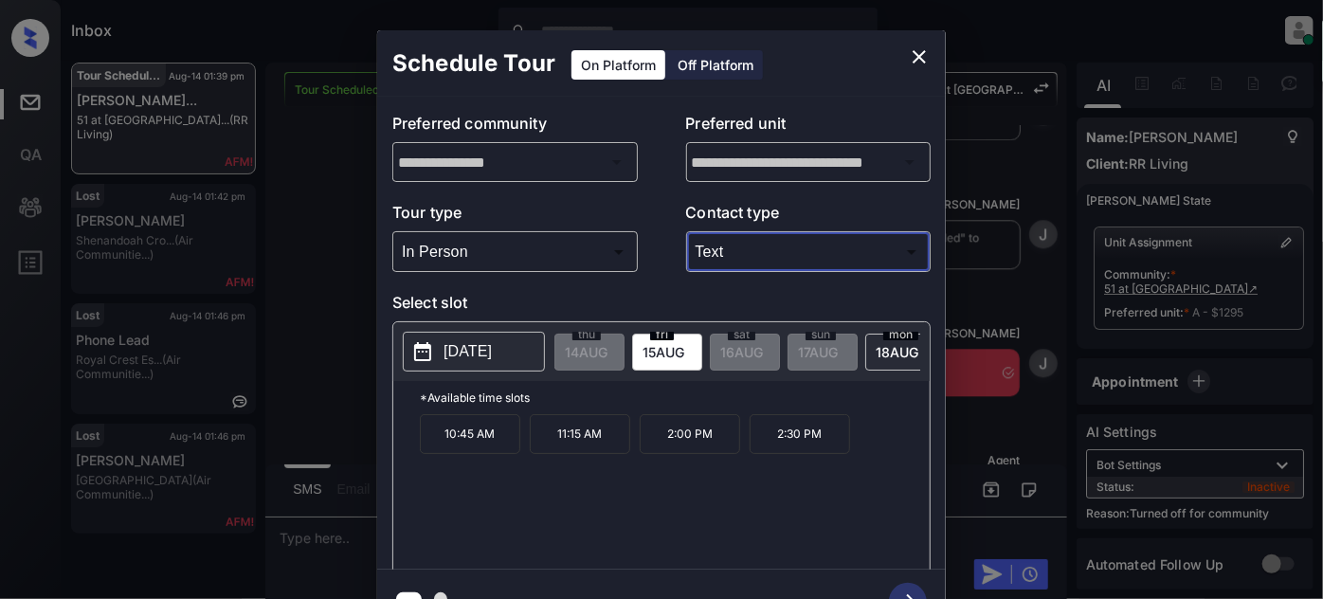
click at [806, 436] on p "2:30 PM" at bounding box center [800, 434] width 100 height 40
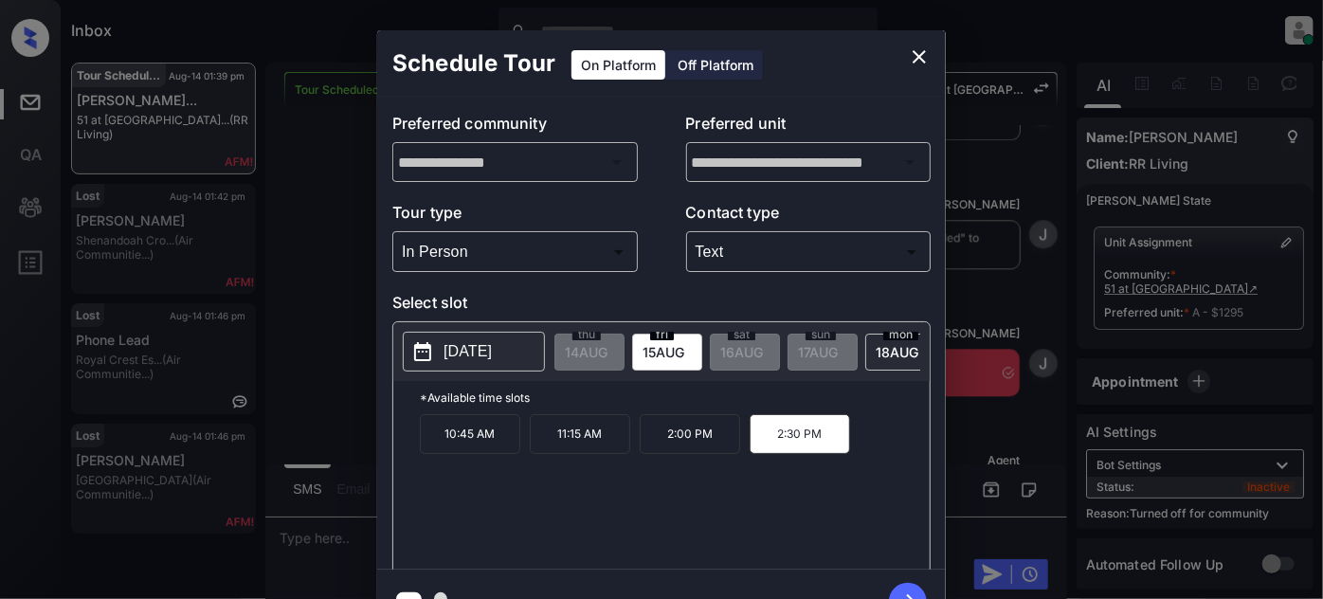
click at [908, 587] on icon "button" at bounding box center [908, 602] width 38 height 38
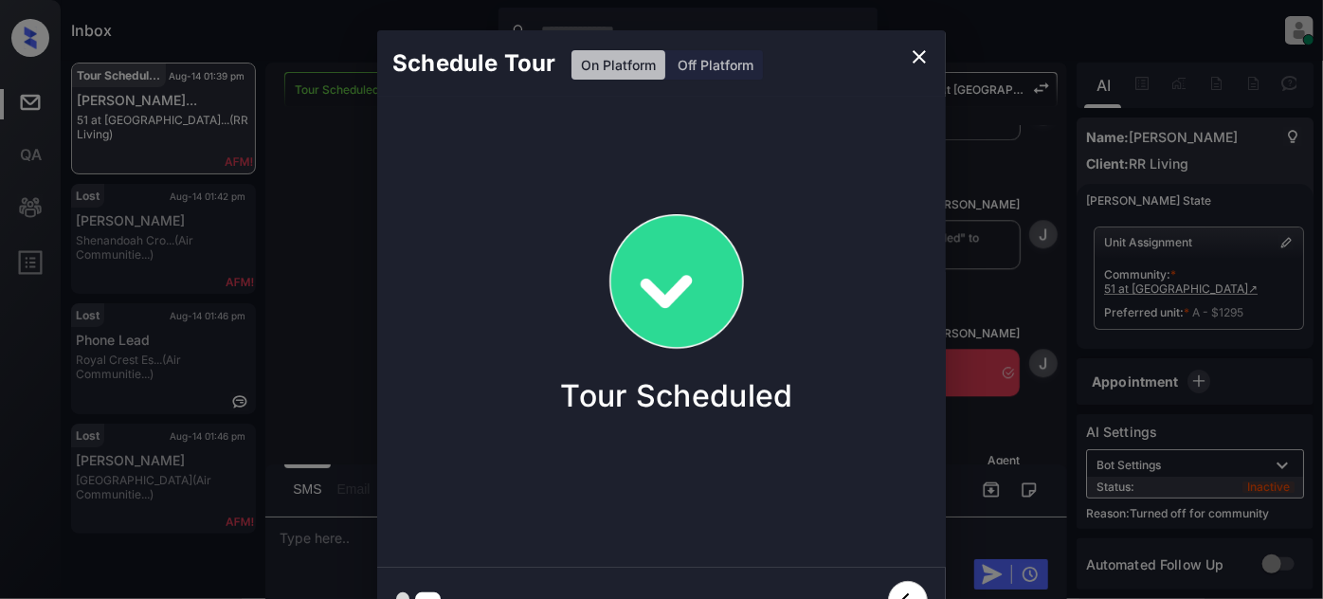
click at [911, 59] on icon "close" at bounding box center [919, 56] width 23 height 23
